Goal: Task Accomplishment & Management: Complete application form

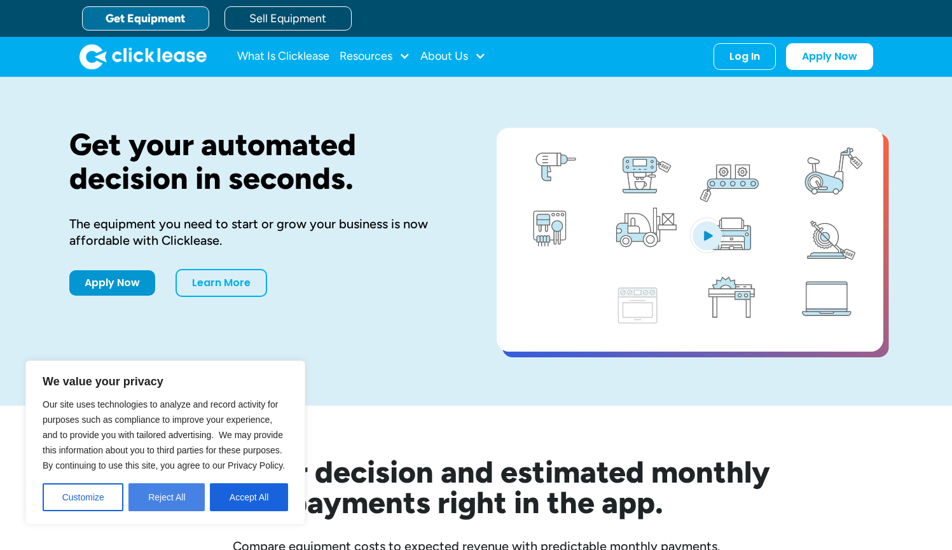
click at [174, 495] on button "Reject All" at bounding box center [166, 497] width 76 height 28
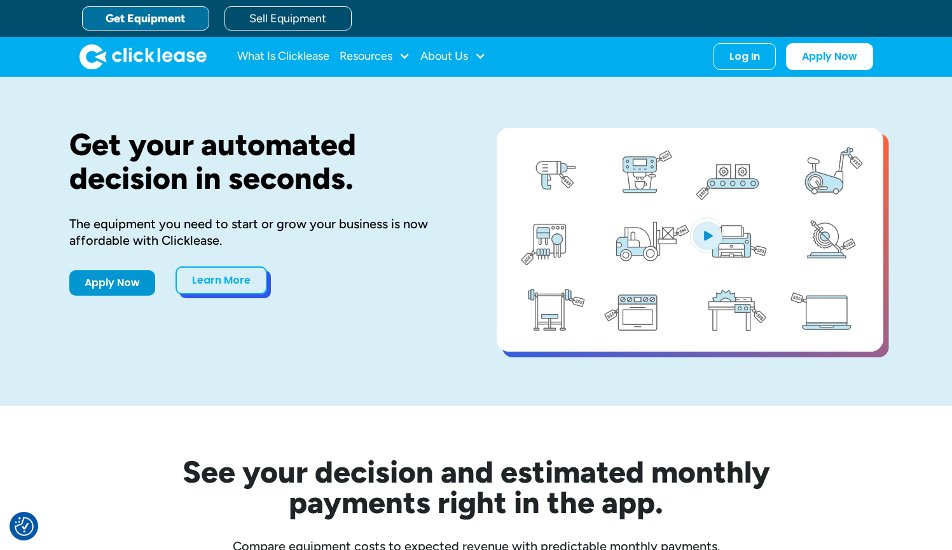
click at [197, 280] on link "Learn More" at bounding box center [221, 280] width 92 height 28
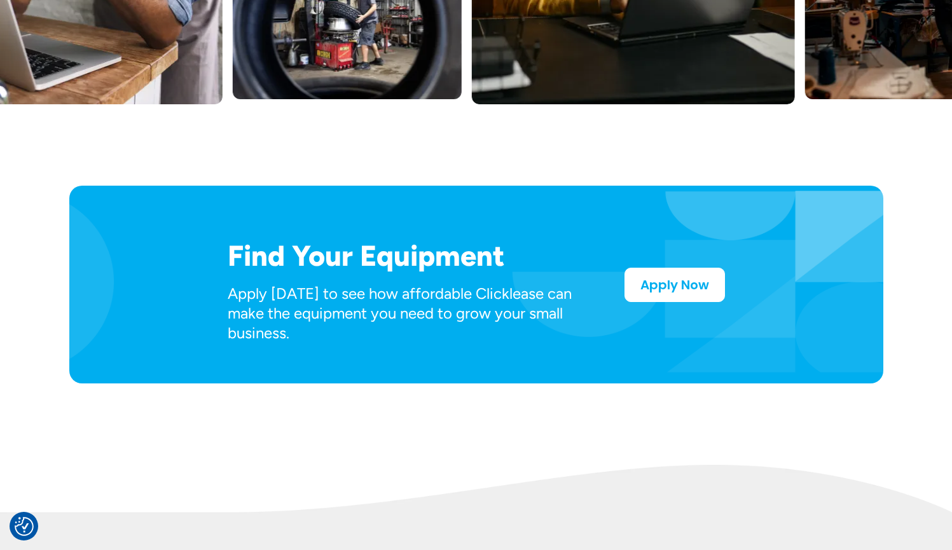
scroll to position [572, 0]
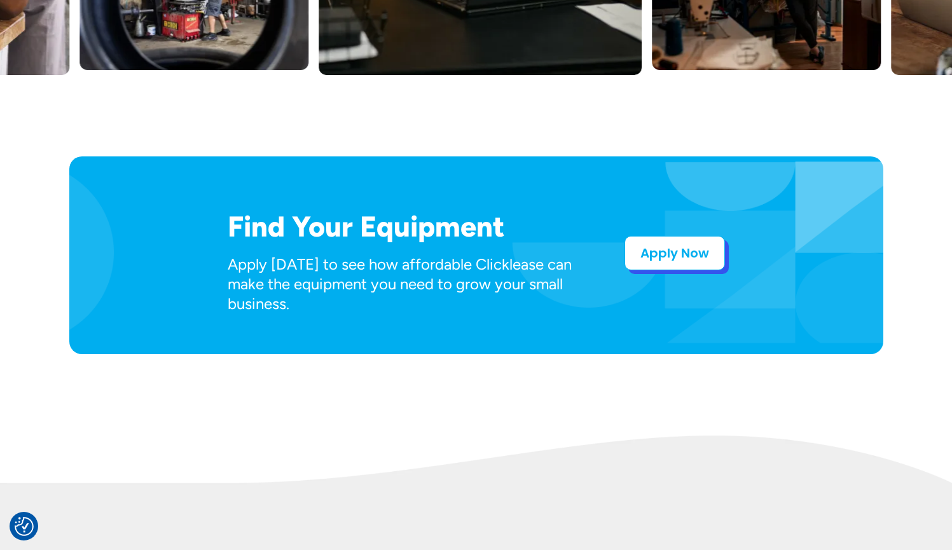
click at [678, 242] on link "Apply Now" at bounding box center [674, 253] width 100 height 34
